Goal: Information Seeking & Learning: Learn about a topic

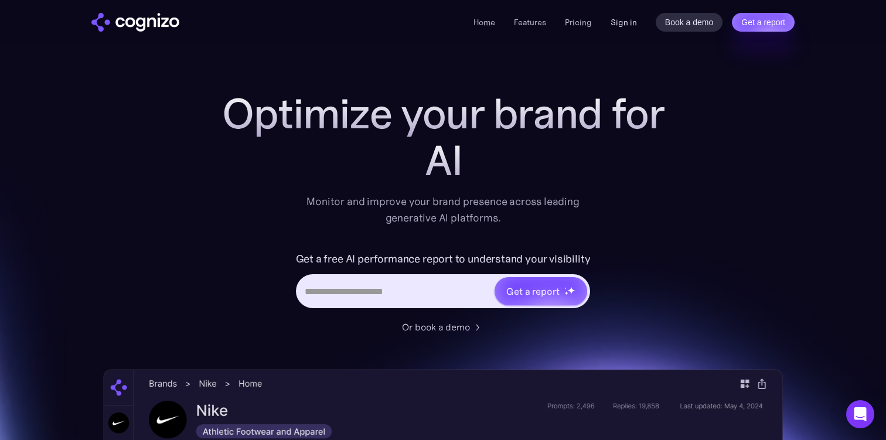
click at [631, 22] on link "Sign in" at bounding box center [624, 22] width 26 height 14
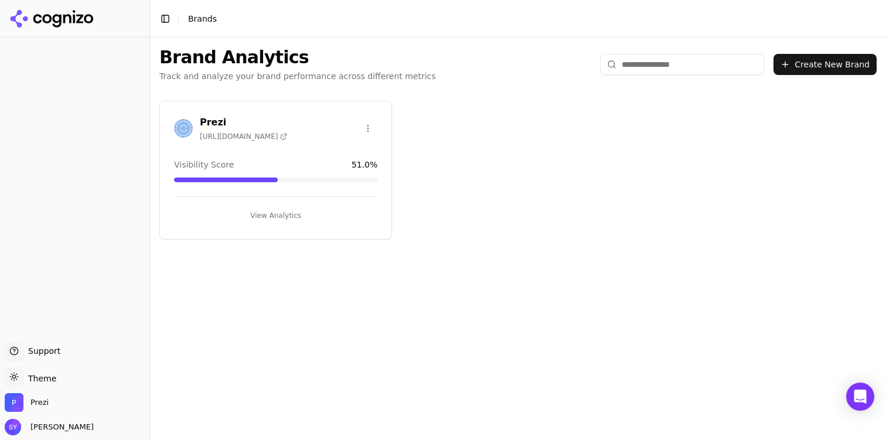
click at [273, 207] on button "View Analytics" at bounding box center [275, 215] width 203 height 19
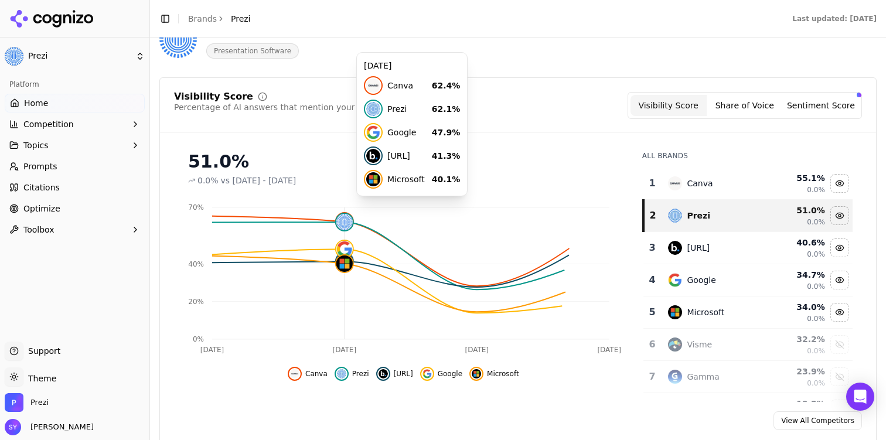
scroll to position [86, 0]
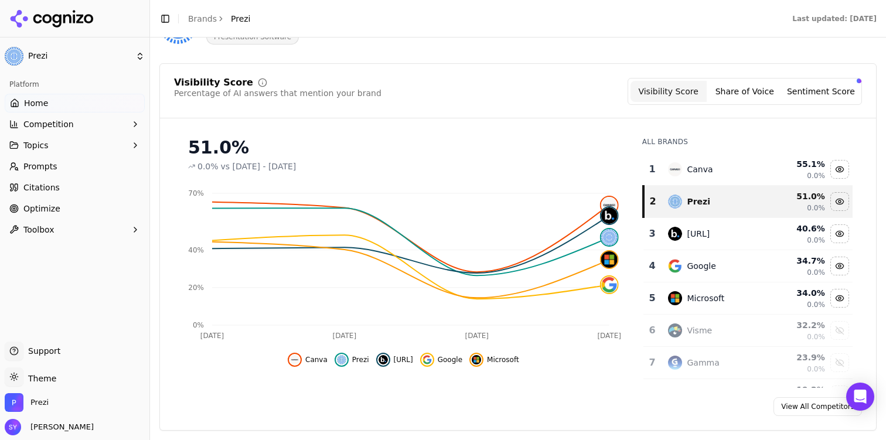
click at [73, 142] on button "Topics" at bounding box center [75, 145] width 140 height 19
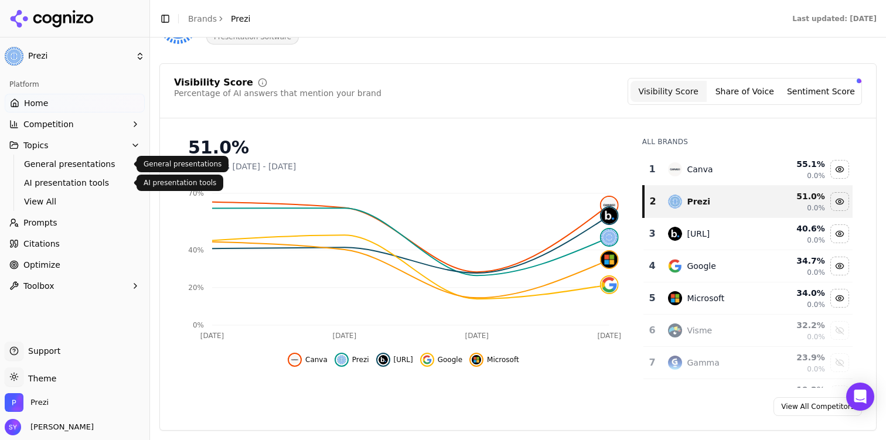
click at [94, 165] on span "General presentations" at bounding box center [75, 164] width 102 height 12
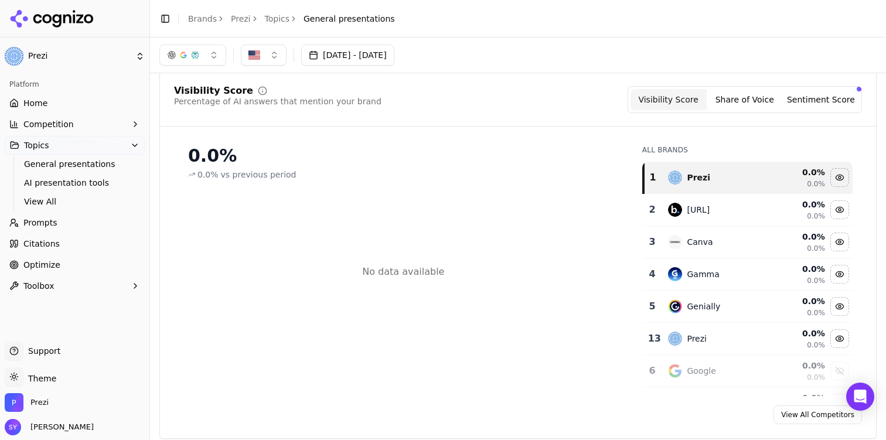
scroll to position [11, 0]
